Goal: Information Seeking & Learning: Learn about a topic

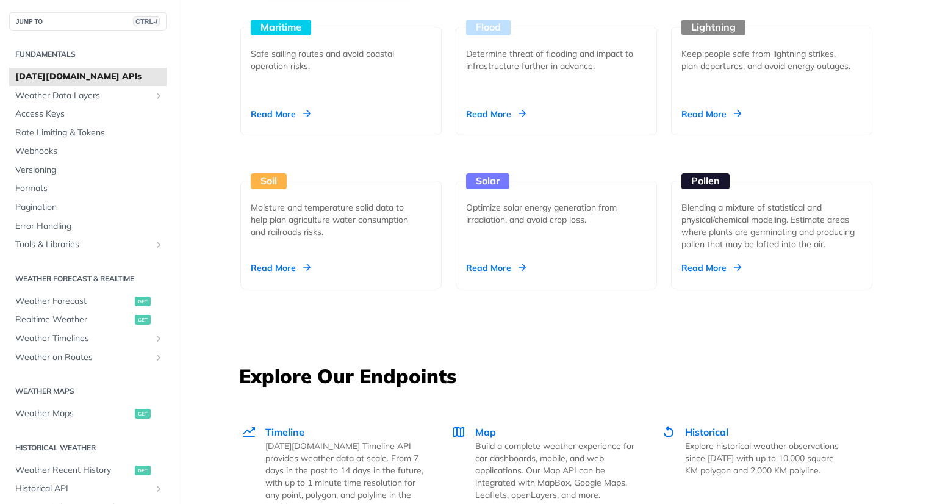
scroll to position [1225, 0]
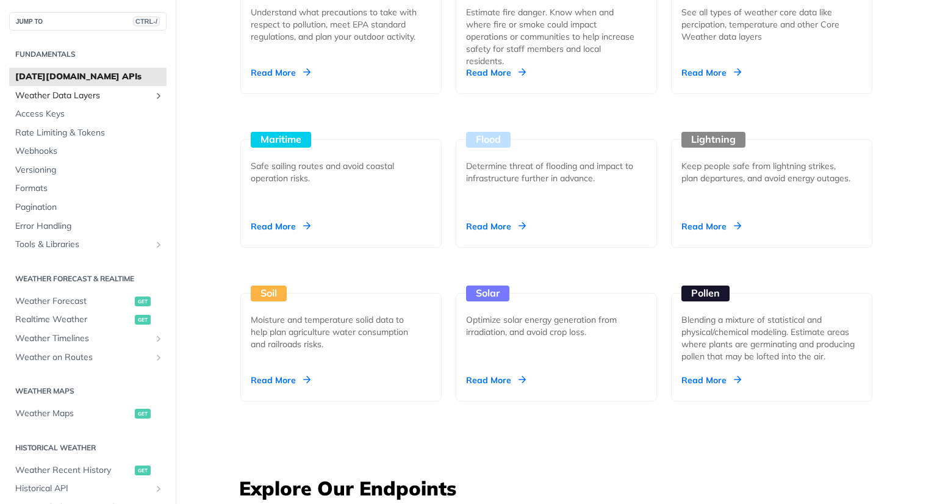
click at [98, 103] on link "Weather Data Layers" at bounding box center [87, 96] width 157 height 18
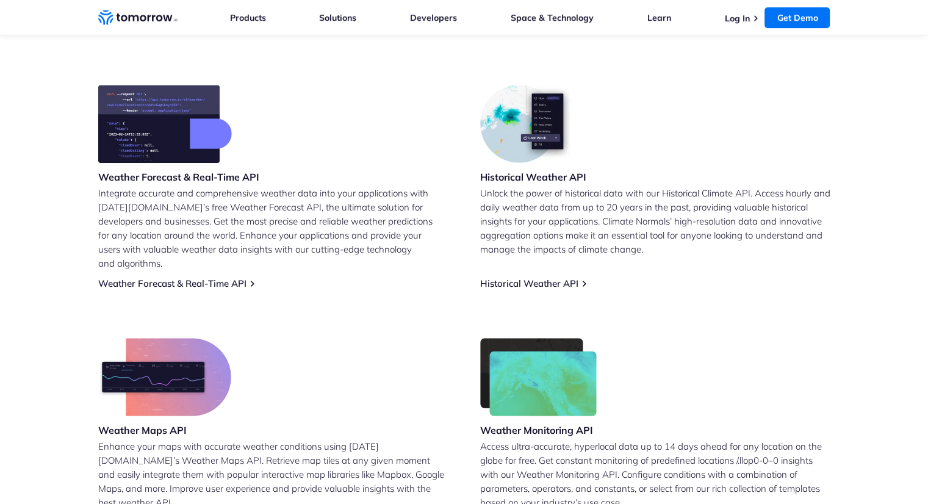
scroll to position [476, 0]
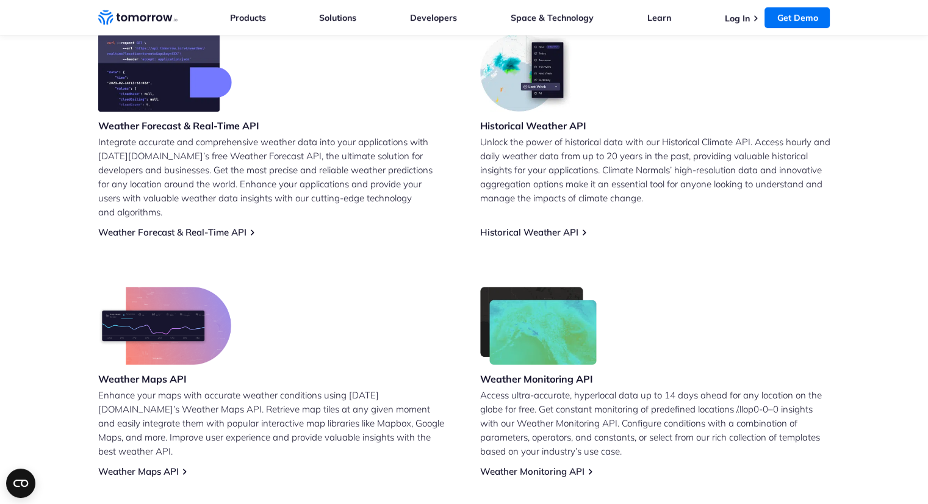
scroll to position [527, 0]
click at [236, 226] on link "Weather Forecast & Real-Time API" at bounding box center [172, 232] width 148 height 12
